Goal: Navigation & Orientation: Find specific page/section

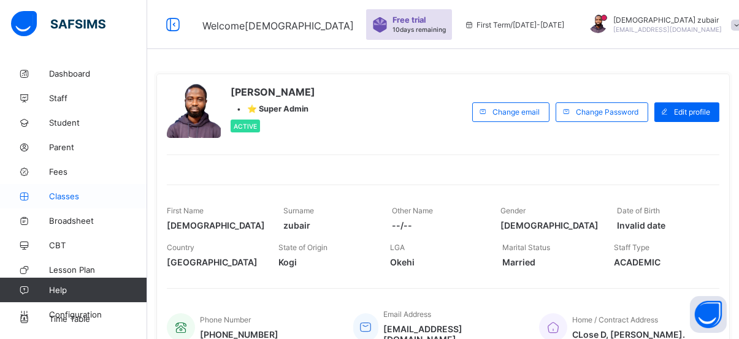
scroll to position [16, 0]
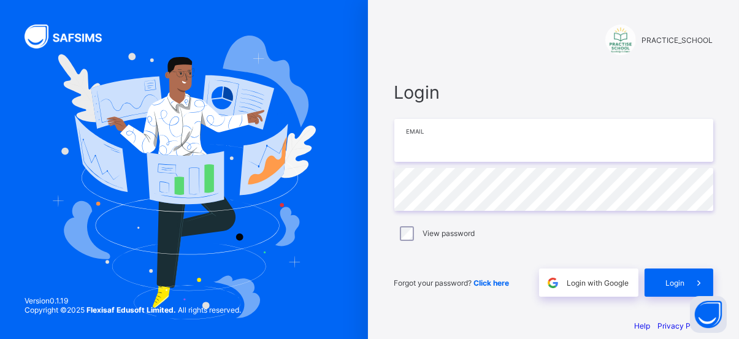
click at [465, 131] on input "email" at bounding box center [553, 140] width 319 height 43
type input "**********"
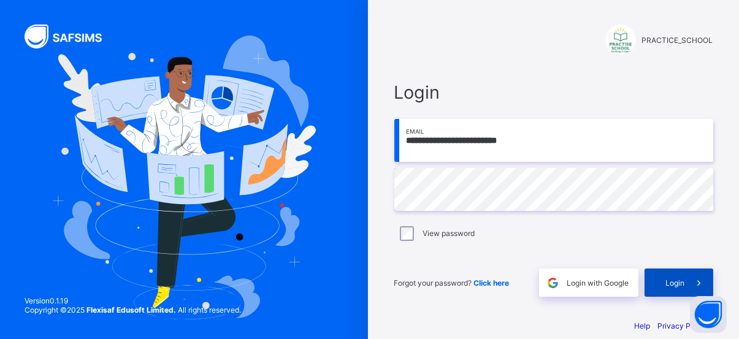
click at [685, 283] on span "Login" at bounding box center [675, 282] width 19 height 9
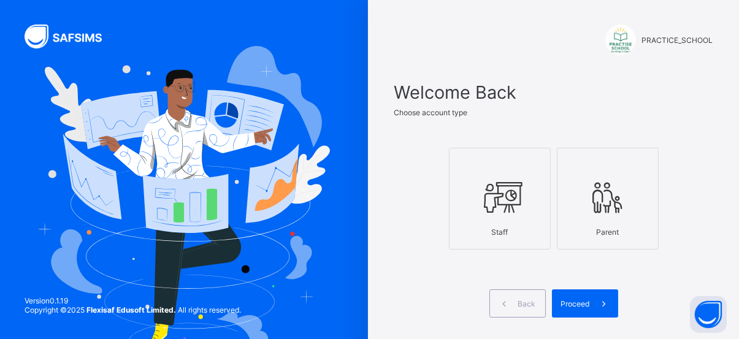
click at [542, 221] on div "Staff" at bounding box center [500, 231] width 88 height 21
click at [583, 308] on div "Proceed" at bounding box center [585, 304] width 66 height 28
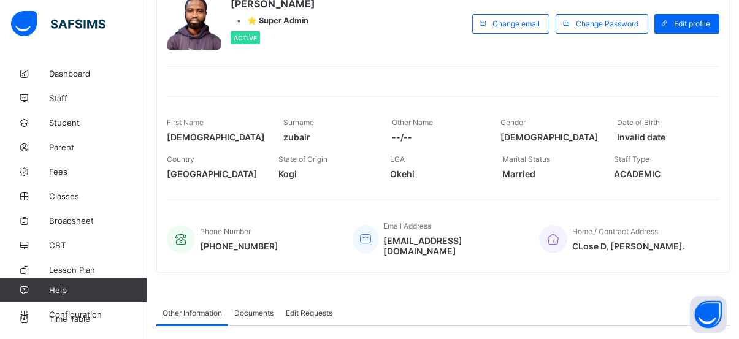
scroll to position [96, 0]
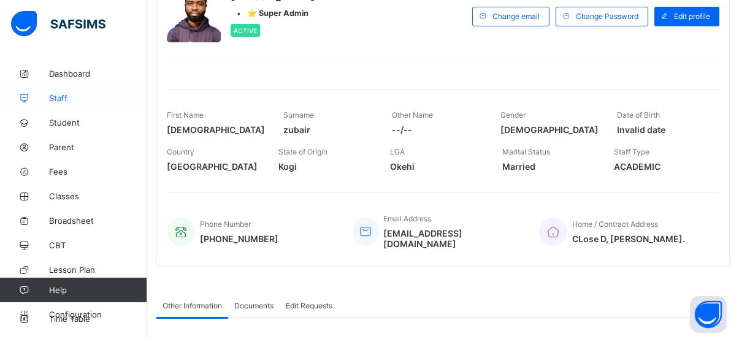
click at [52, 97] on span "Staff" at bounding box center [98, 98] width 98 height 10
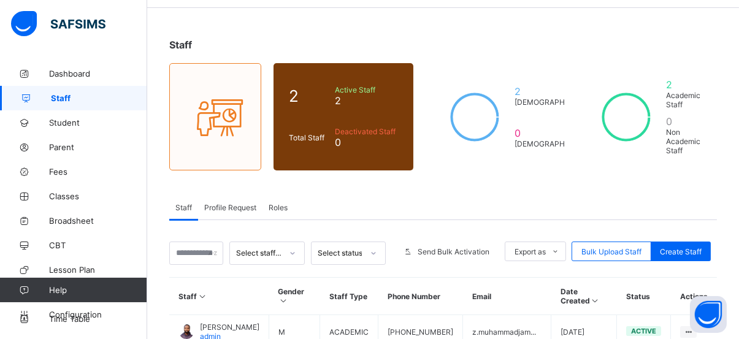
scroll to position [44, 0]
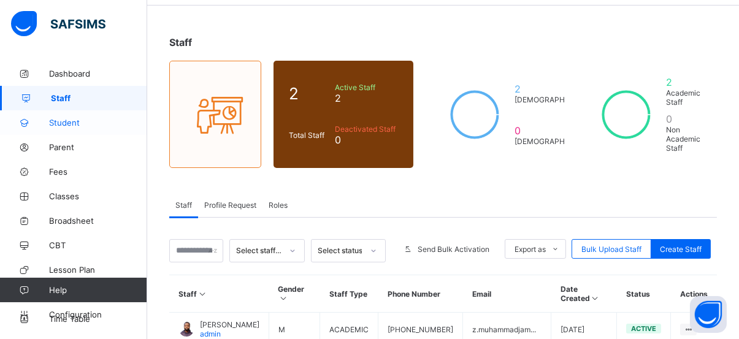
click at [67, 117] on link "Student" at bounding box center [73, 122] width 147 height 25
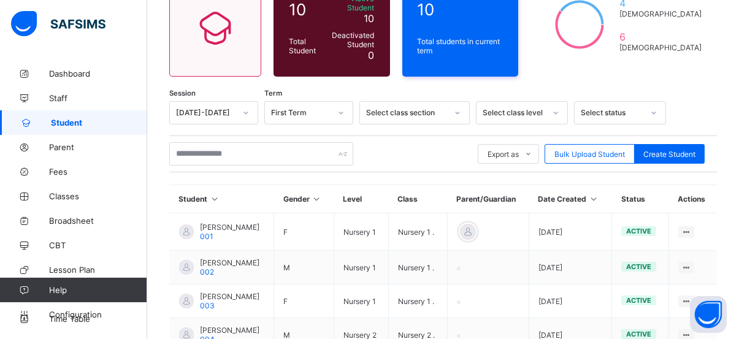
scroll to position [128, 0]
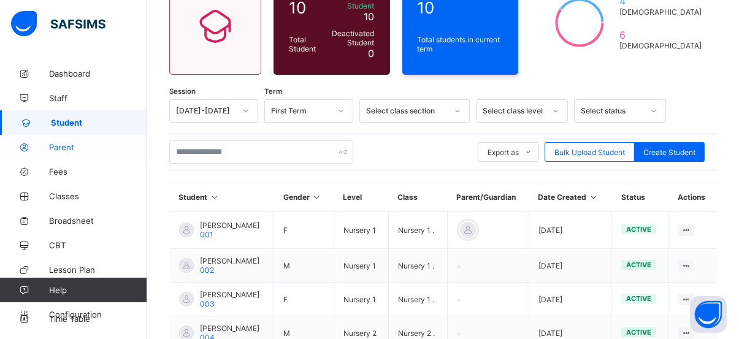
click at [58, 149] on span "Parent" at bounding box center [98, 147] width 98 height 10
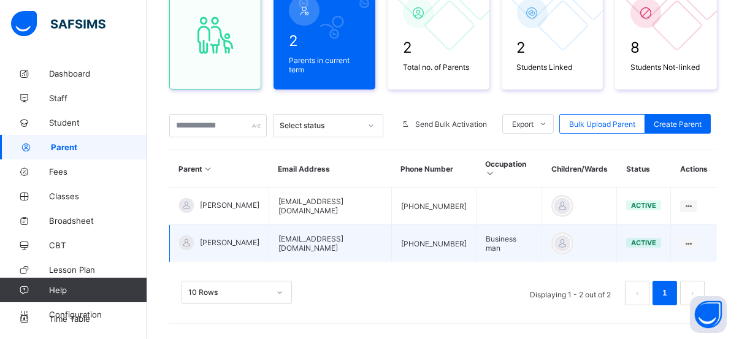
scroll to position [145, 0]
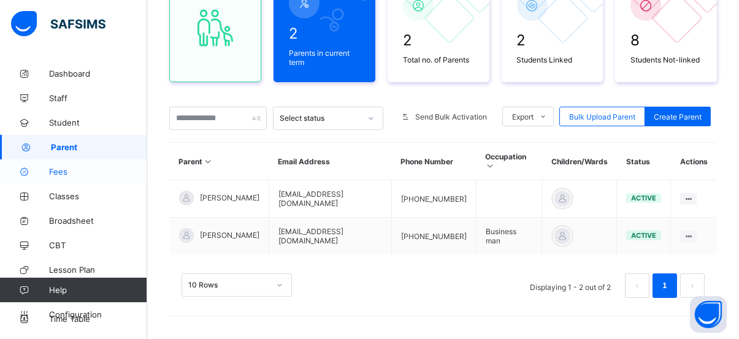
click at [79, 175] on span "Fees" at bounding box center [98, 172] width 98 height 10
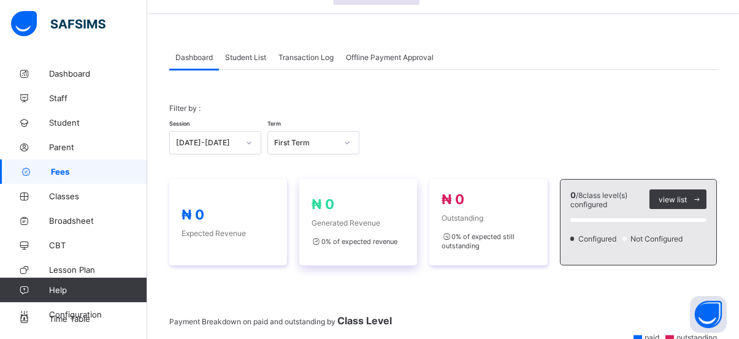
scroll to position [37, 0]
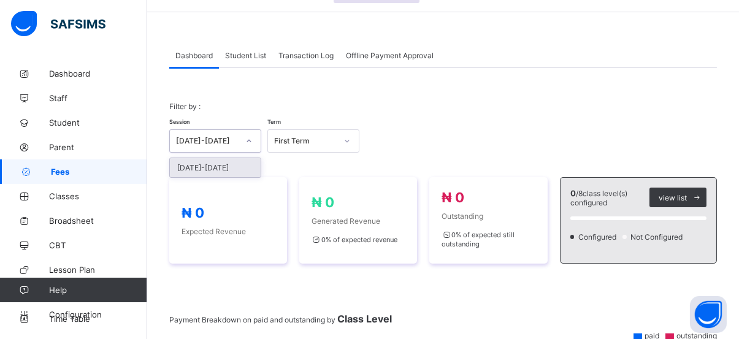
click at [248, 136] on icon at bounding box center [248, 141] width 7 height 12
click at [455, 119] on div "Session [DATE]-[DATE] Term First Term" at bounding box center [443, 135] width 548 height 36
click at [107, 197] on span "Classes" at bounding box center [98, 196] width 98 height 10
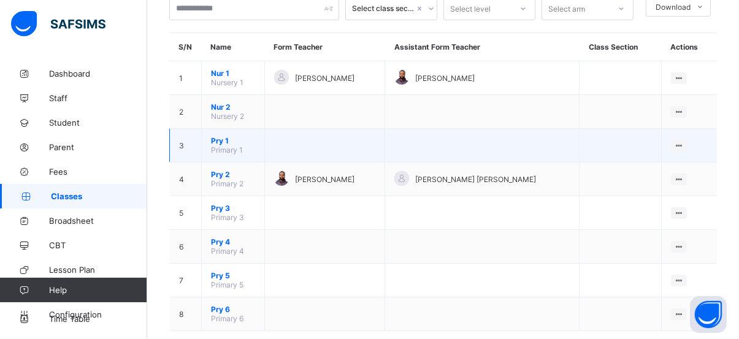
scroll to position [99, 0]
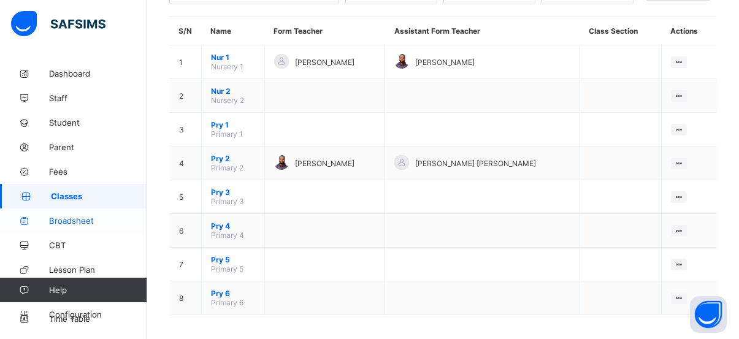
click at [77, 217] on span "Broadsheet" at bounding box center [98, 221] width 98 height 10
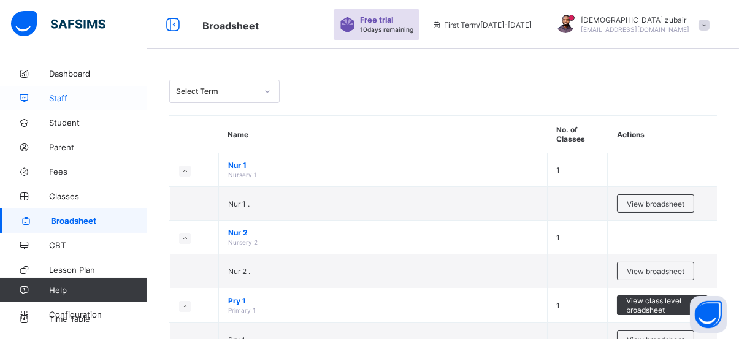
click at [67, 94] on span "Staff" at bounding box center [98, 98] width 98 height 10
